Goal: Entertainment & Leisure: Consume media (video, audio)

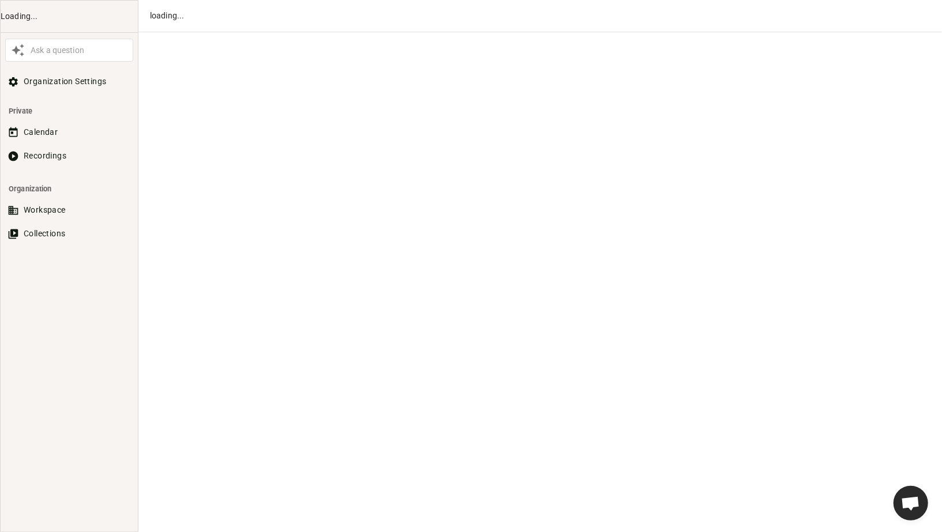
scroll to position [627, 0]
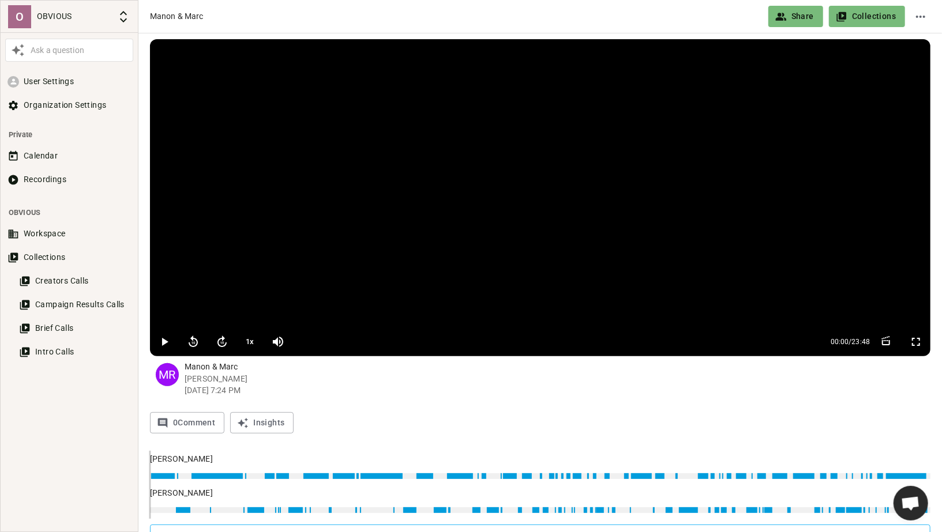
click at [231, 289] on video at bounding box center [540, 183] width 780 height 288
click at [251, 341] on button "1 x" at bounding box center [249, 341] width 21 height 23
click at [251, 341] on button "1.2 x" at bounding box center [249, 341] width 21 height 23
click at [168, 336] on icon "button" at bounding box center [164, 342] width 14 height 14
click at [164, 340] on icon "button" at bounding box center [165, 342] width 6 height 8
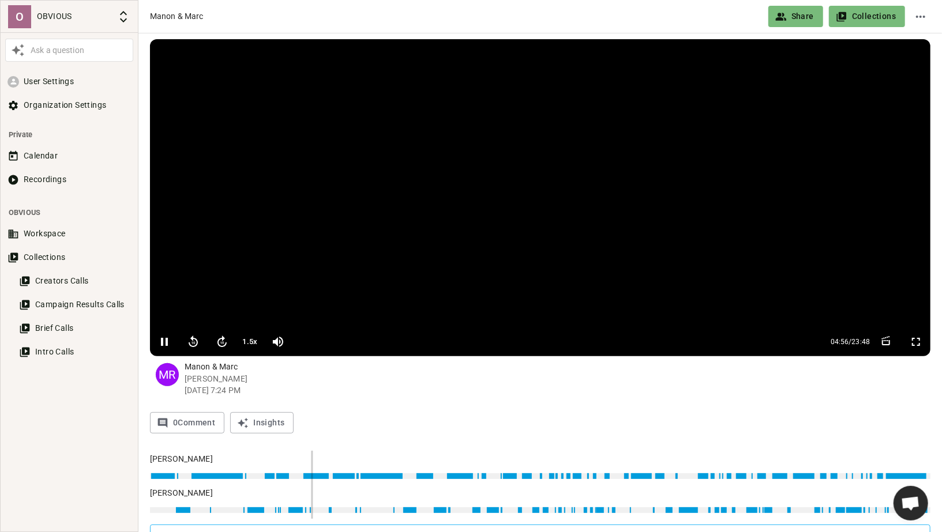
click at [164, 340] on icon "button" at bounding box center [164, 342] width 14 height 14
click at [164, 340] on icon "button" at bounding box center [165, 342] width 6 height 8
click at [162, 341] on icon "button" at bounding box center [164, 342] width 7 height 8
click at [781, 219] on video at bounding box center [540, 183] width 780 height 288
click at [163, 344] on icon "button" at bounding box center [164, 342] width 14 height 14
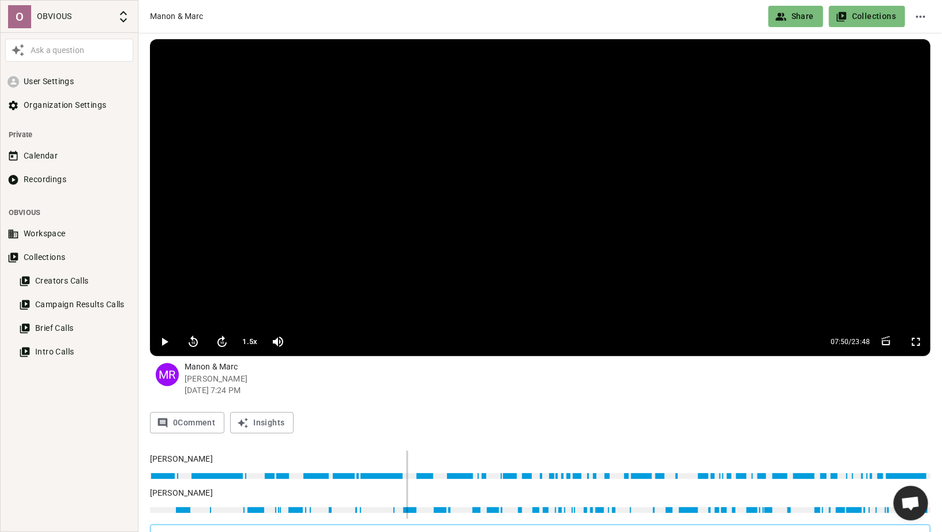
click at [163, 344] on icon "button" at bounding box center [165, 342] width 6 height 8
click at [920, 341] on icon "button" at bounding box center [916, 342] width 14 height 14
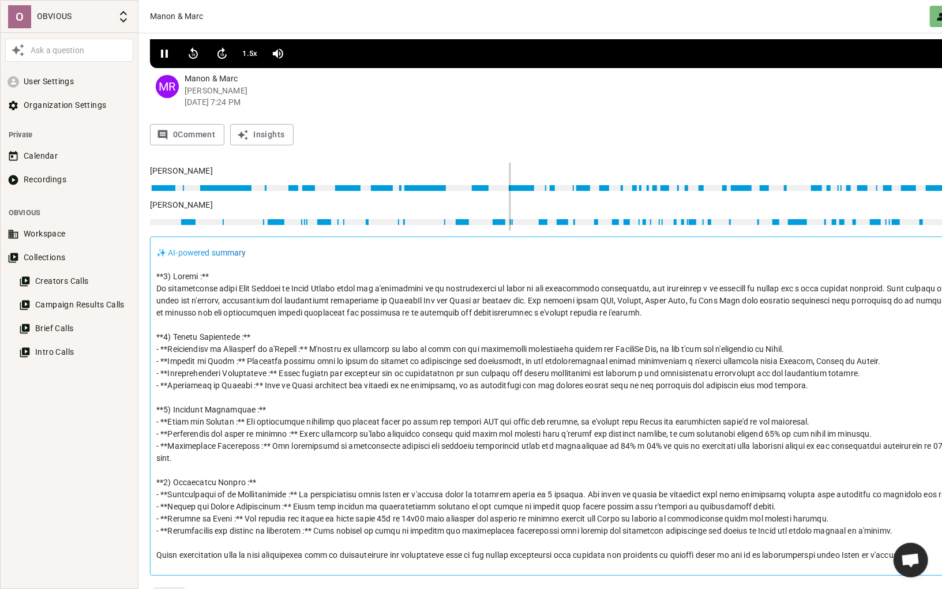
type input "547"
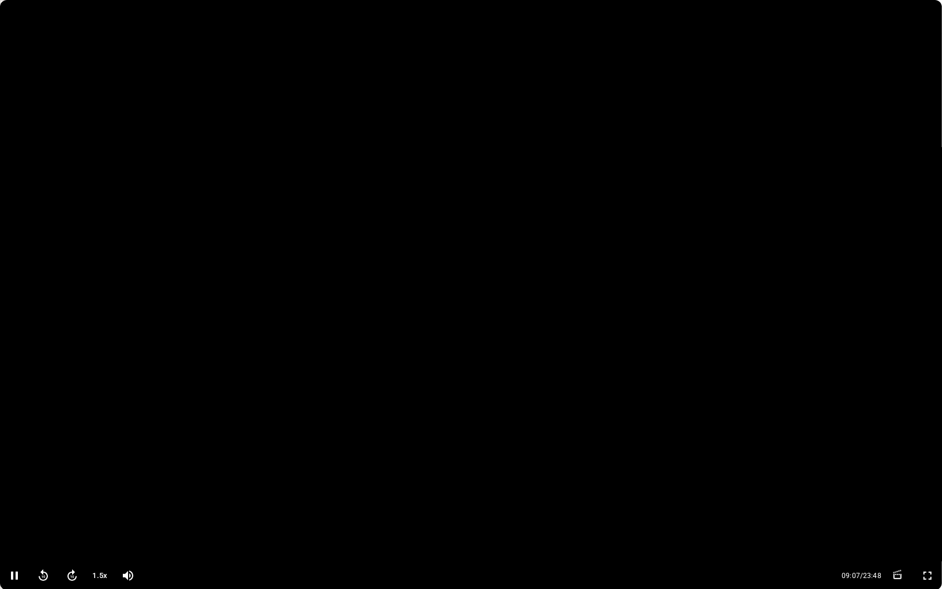
click at [916, 532] on button "button" at bounding box center [927, 575] width 23 height 23
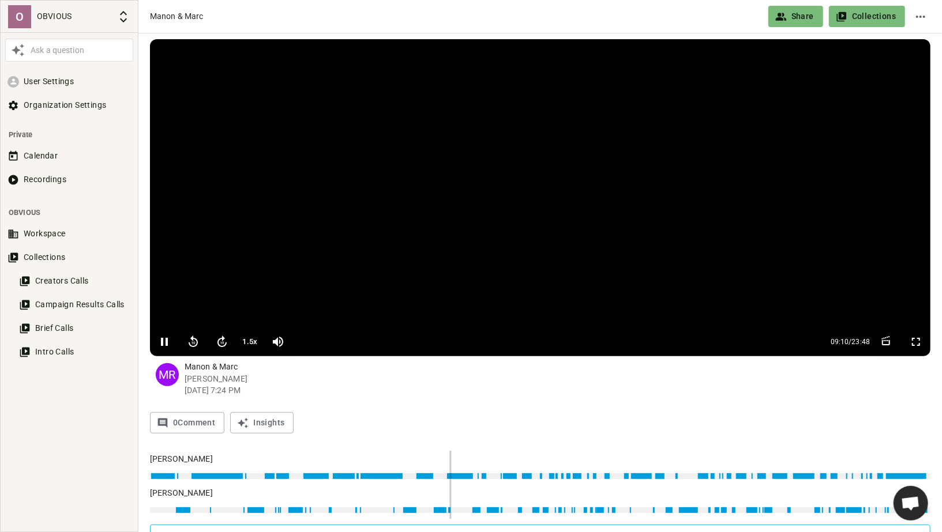
click at [535, 304] on video at bounding box center [540, 183] width 780 height 288
click at [366, 212] on video at bounding box center [540, 183] width 780 height 288
click at [917, 344] on icon "button" at bounding box center [916, 342] width 14 height 14
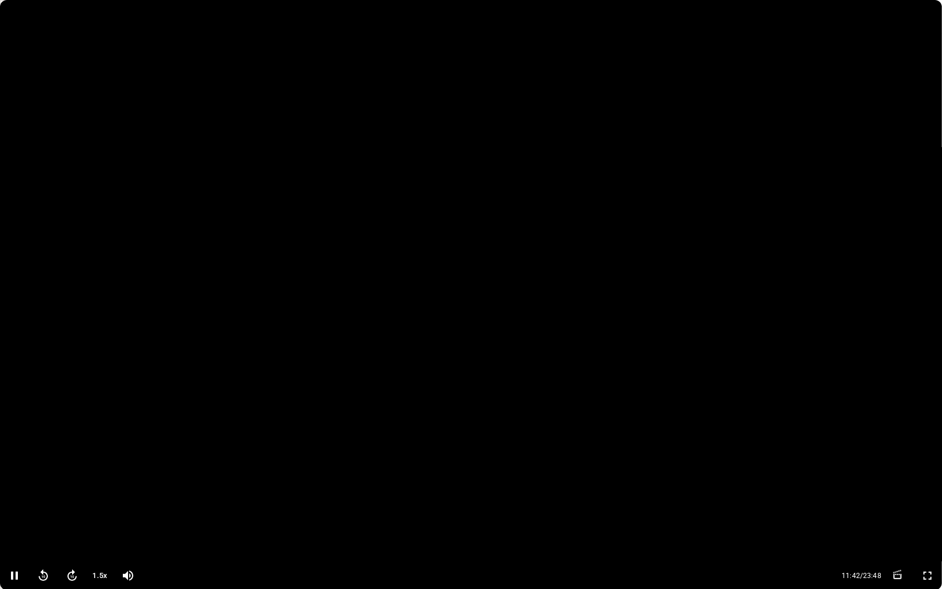
click at [615, 109] on video at bounding box center [471, 280] width 942 height 561
type input "703"
